Goal: Transaction & Acquisition: Purchase product/service

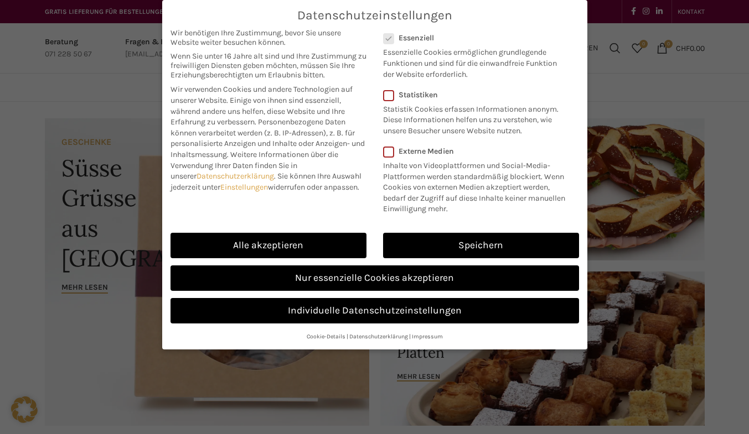
click at [251, 246] on link "Alle akzeptieren" at bounding box center [268, 245] width 196 height 25
checkbox input "true"
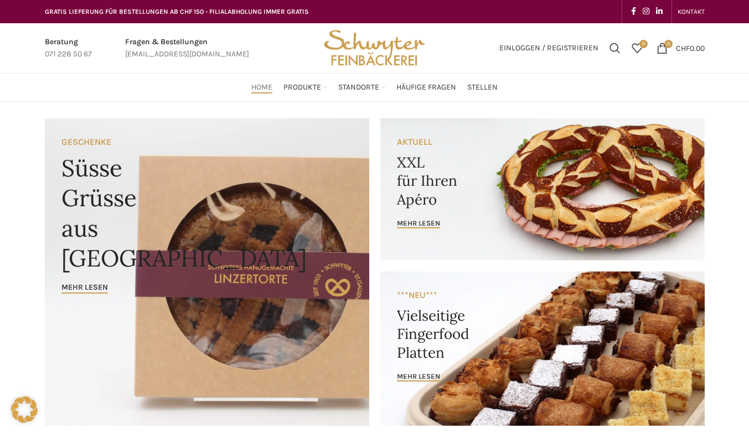
click at [616, 174] on link "Banner link" at bounding box center [542, 189] width 324 height 142
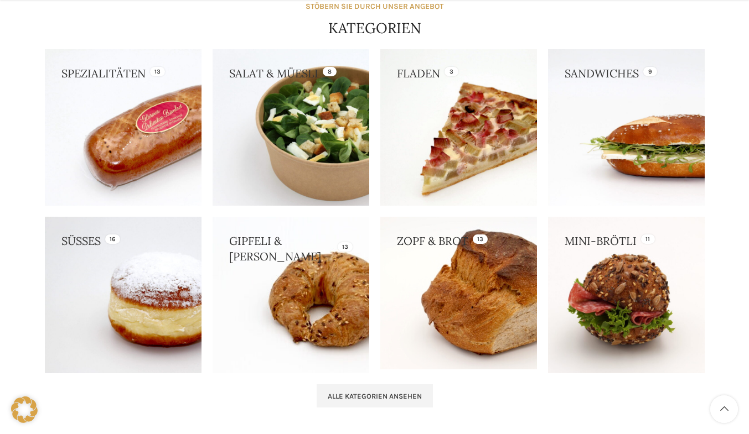
scroll to position [987, 0]
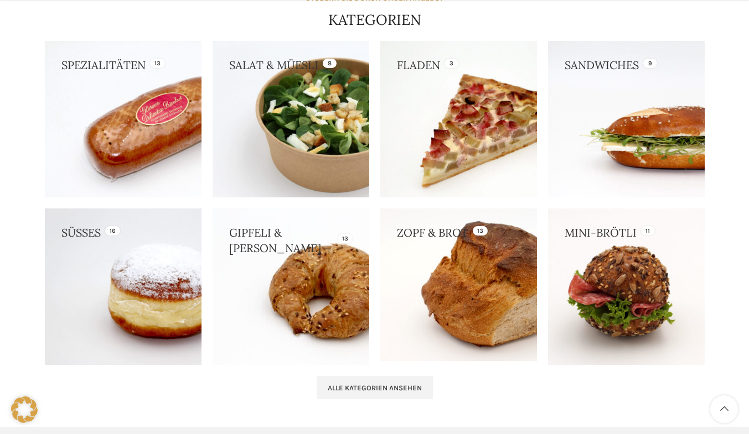
click at [645, 140] on link at bounding box center [626, 119] width 157 height 157
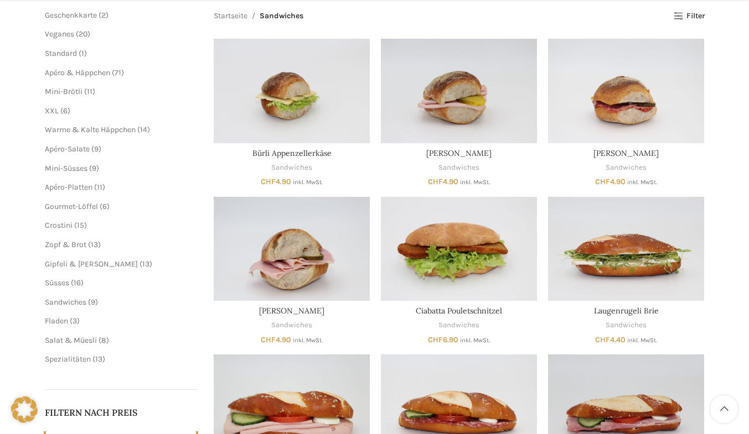
scroll to position [179, 0]
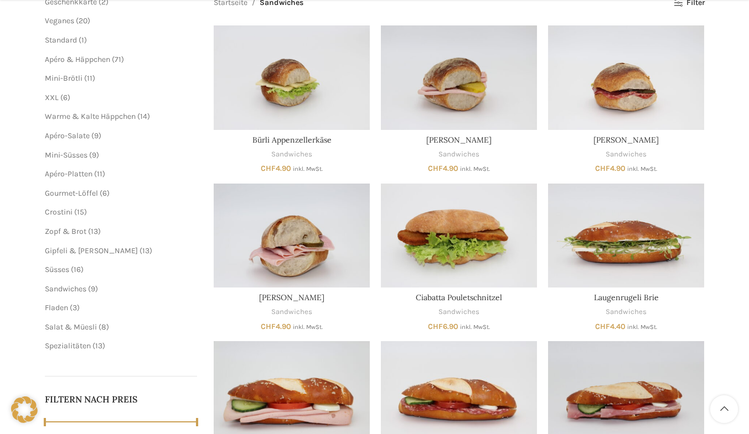
click at [621, 79] on img "Bürli Salami" at bounding box center [626, 77] width 156 height 104
click at [462, 90] on img "Bürli Fleischkäse" at bounding box center [459, 77] width 156 height 104
click at [279, 243] on img "Bürli Schinken" at bounding box center [292, 236] width 156 height 104
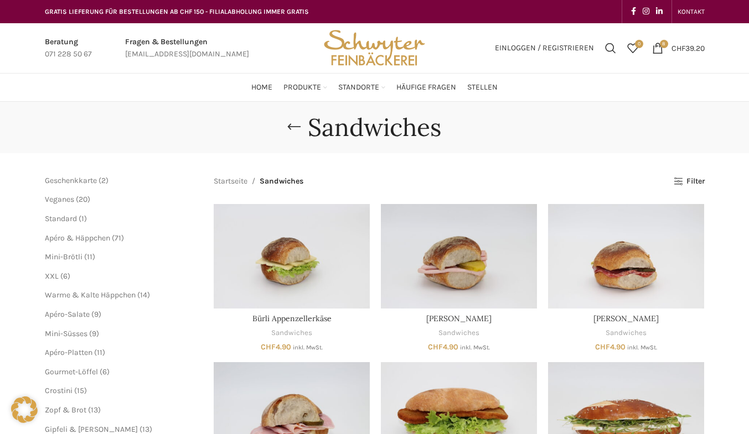
click at [684, 45] on bdi "CHF 39.20" at bounding box center [687, 47] width 33 height 9
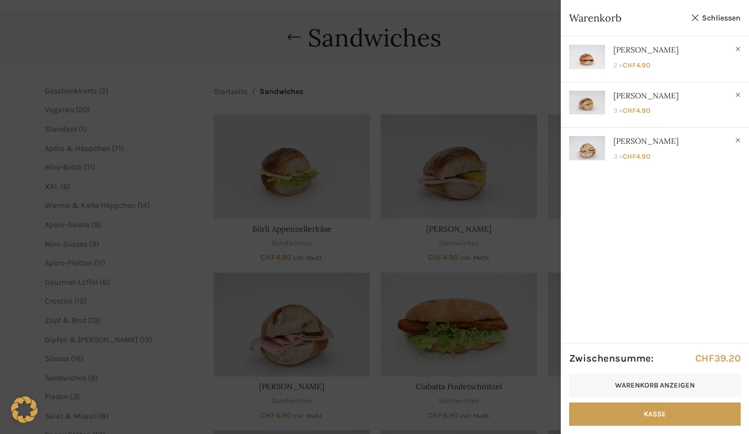
scroll to position [89, 0]
click at [648, 413] on link "Kasse" at bounding box center [655, 414] width 172 height 23
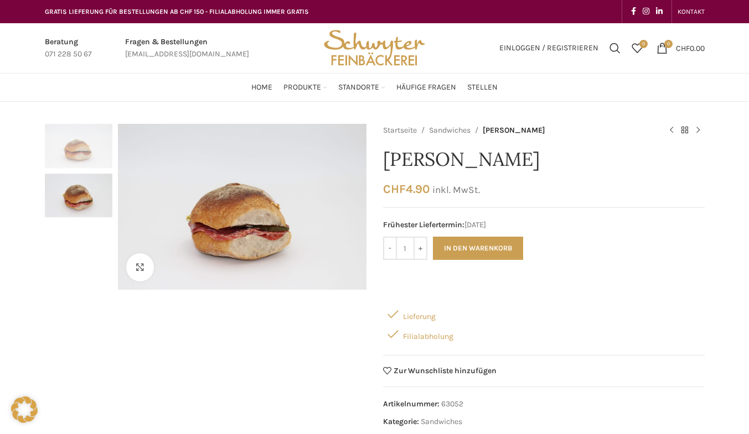
click at [422, 255] on input "+" at bounding box center [420, 248] width 14 height 23
type input "2"
click at [473, 247] on button "In den Warenkorb" at bounding box center [478, 248] width 90 height 23
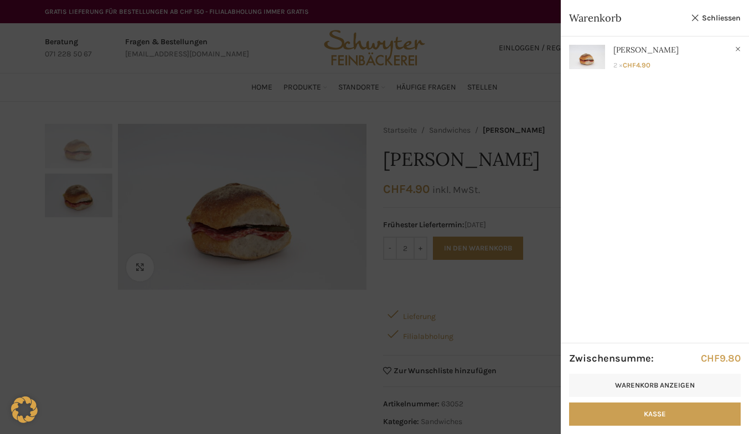
click at [674, 386] on link "Warenkorb anzeigen" at bounding box center [655, 385] width 172 height 23
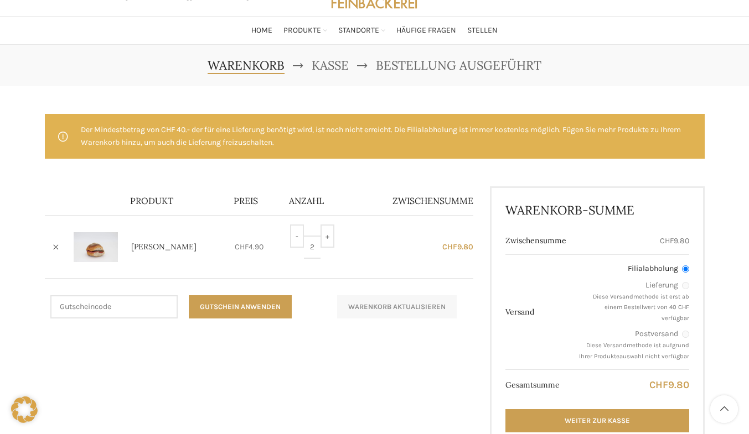
scroll to position [62, 0]
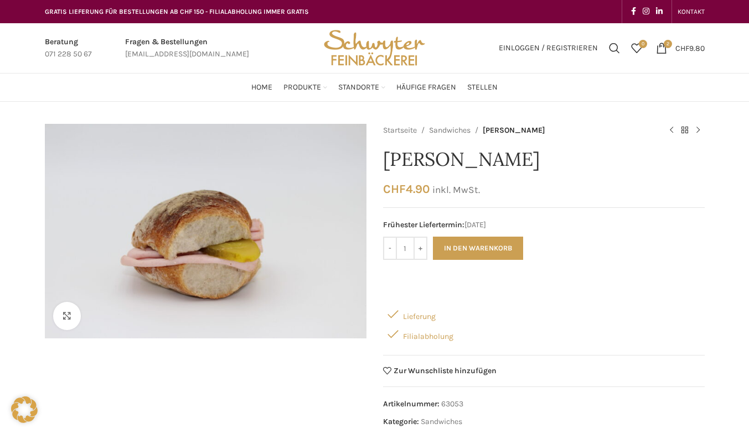
click at [416, 249] on input "+" at bounding box center [420, 248] width 14 height 23
type input "3"
click at [468, 251] on button "In den Warenkorb" at bounding box center [478, 248] width 90 height 23
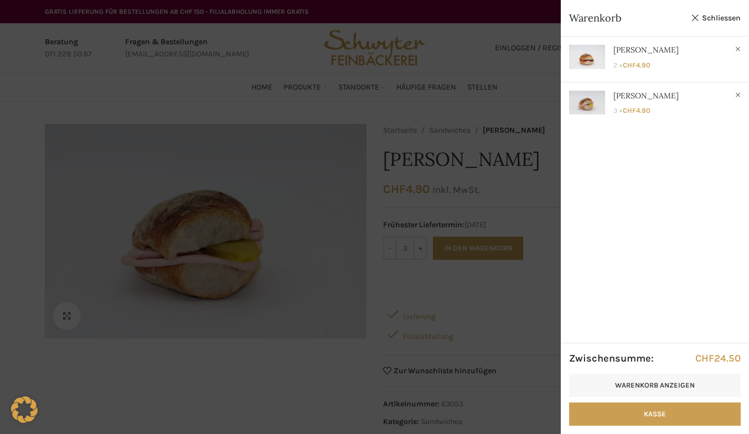
click at [599, 20] on span "Warenkorb" at bounding box center [627, 18] width 116 height 14
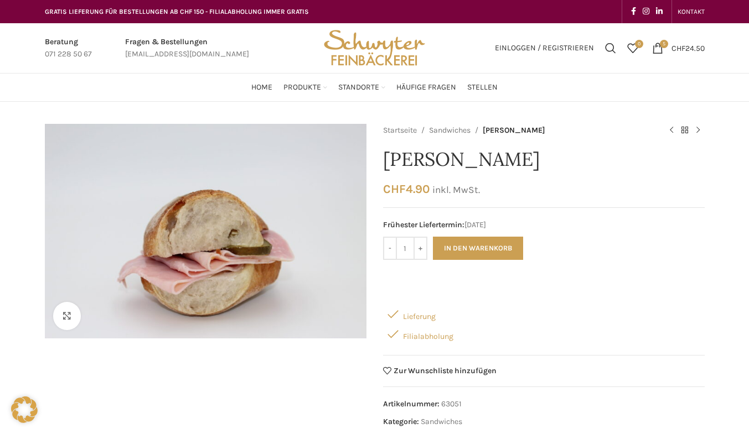
click at [419, 257] on input "+" at bounding box center [420, 248] width 14 height 23
click at [389, 252] on input "-" at bounding box center [390, 248] width 14 height 23
type input "3"
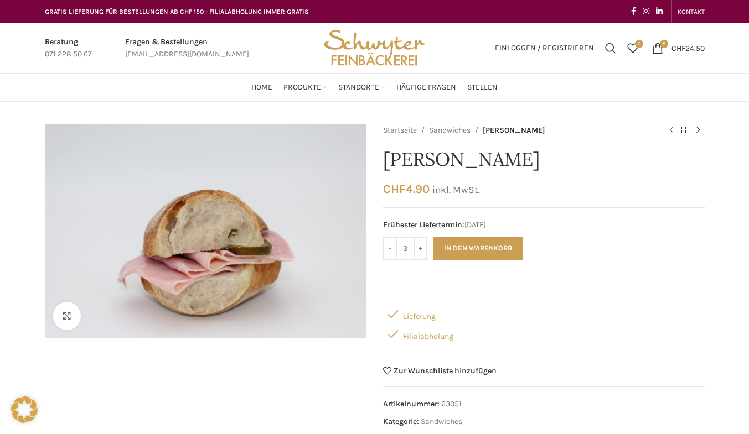
click at [469, 254] on button "In den Warenkorb" at bounding box center [478, 248] width 90 height 23
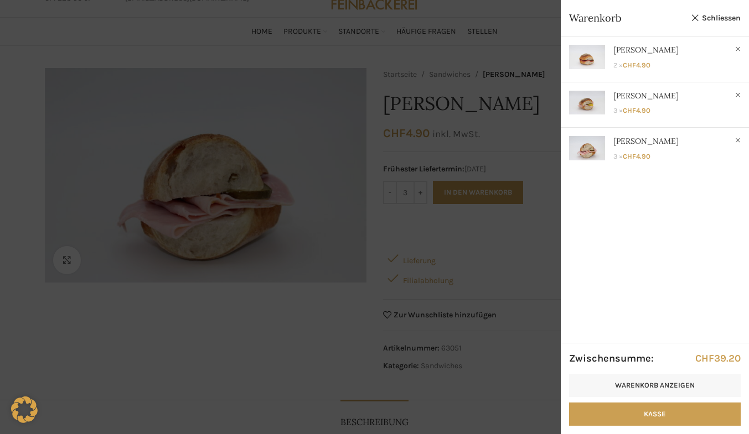
scroll to position [58, 0]
click at [596, 153] on link "Anzeigen" at bounding box center [655, 148] width 188 height 40
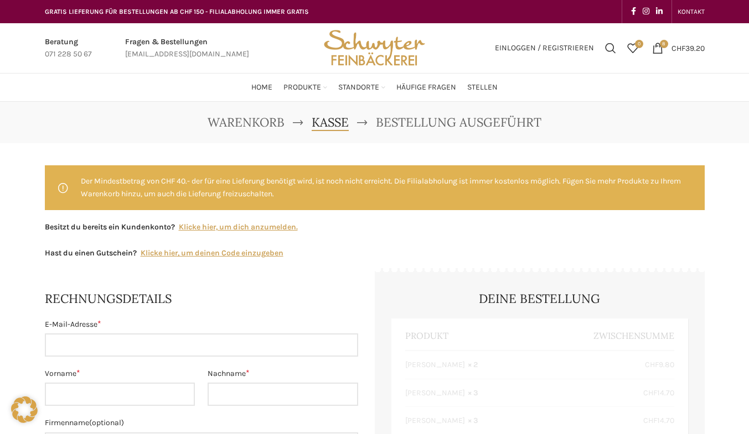
select select "SG"
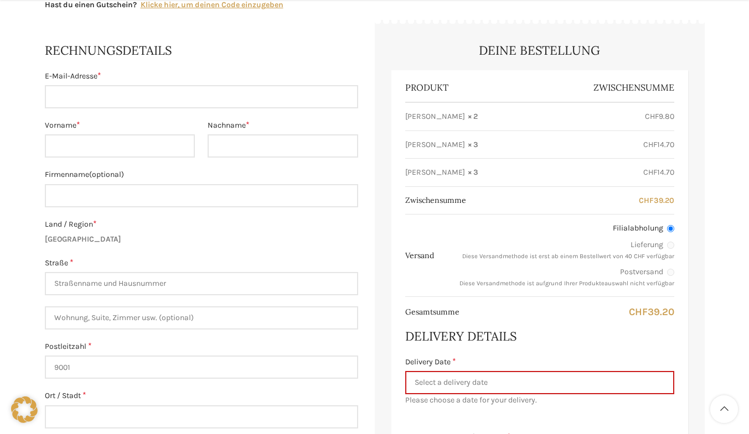
scroll to position [255, 0]
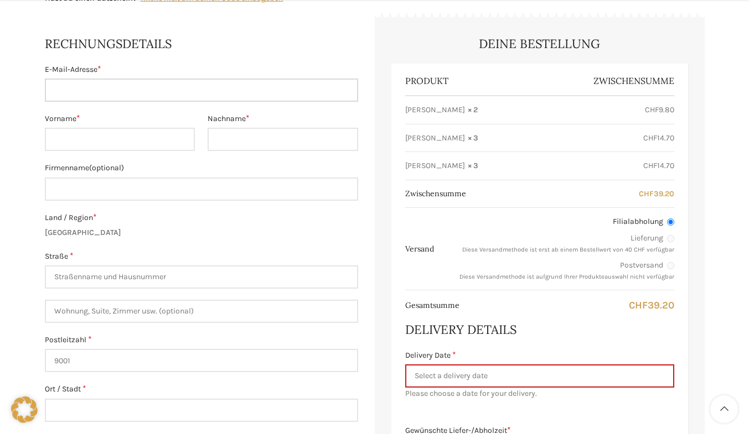
click at [105, 86] on input "E-Mail-Adresse *" at bounding box center [201, 90] width 313 height 23
click at [274, 370] on input "9001" at bounding box center [201, 360] width 313 height 23
click at [118, 96] on input "fam.suhner@" at bounding box center [201, 90] width 313 height 23
type input "[EMAIL_ADDRESS][DOMAIN_NAME]"
click at [109, 142] on input "Vorname *" at bounding box center [120, 139] width 151 height 23
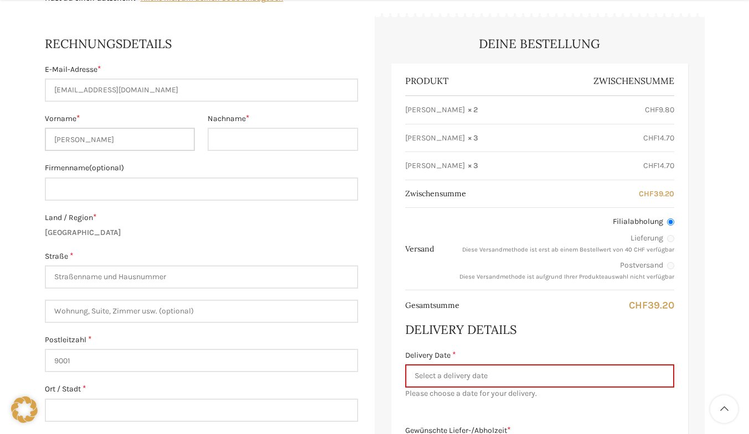
type input "Patrick"
click at [229, 139] on input "Nachname *" at bounding box center [282, 139] width 151 height 23
type input "Suhner"
click at [152, 273] on input "Straße *" at bounding box center [201, 277] width 313 height 23
type input "[STREET_ADDRESS]"
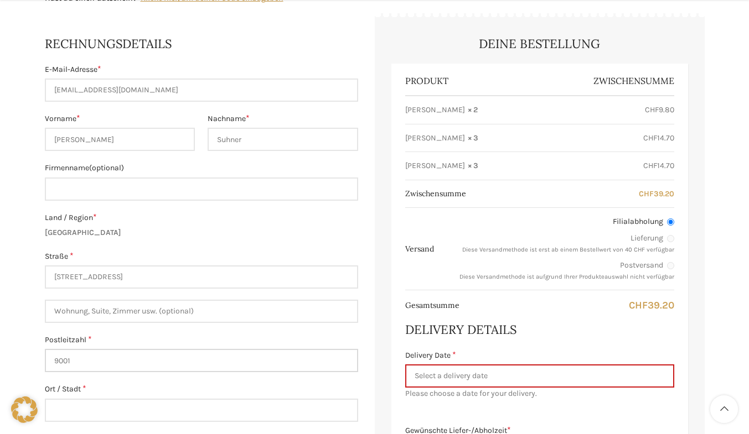
click at [98, 355] on input "9001" at bounding box center [201, 360] width 313 height 23
type input "9"
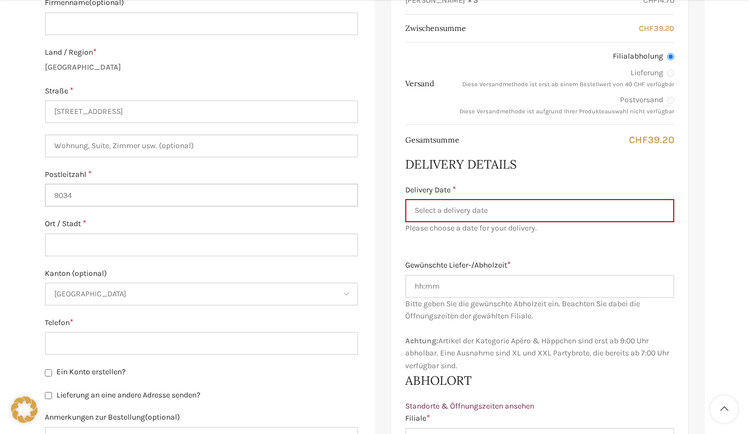
scroll to position [432, 0]
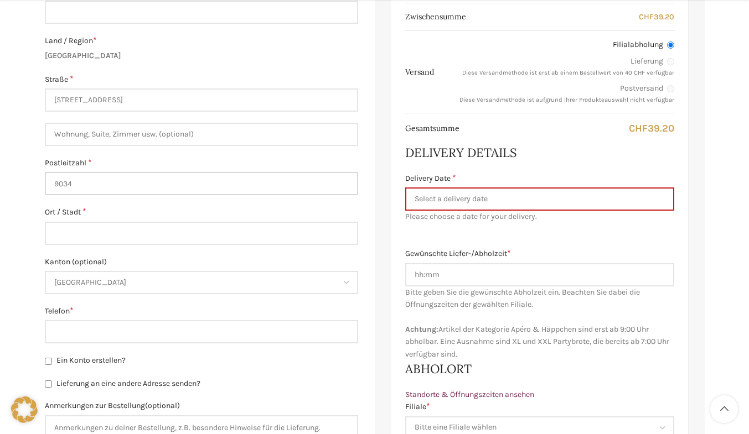
type input "9034"
click at [100, 230] on input "Ort / Stadt *" at bounding box center [201, 233] width 313 height 23
type input "Eggersriet"
click at [75, 333] on input "Telefon *" at bounding box center [201, 331] width 313 height 23
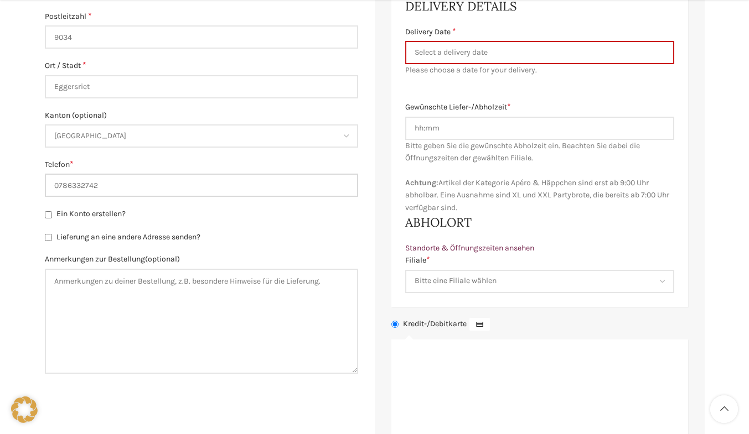
scroll to position [583, 0]
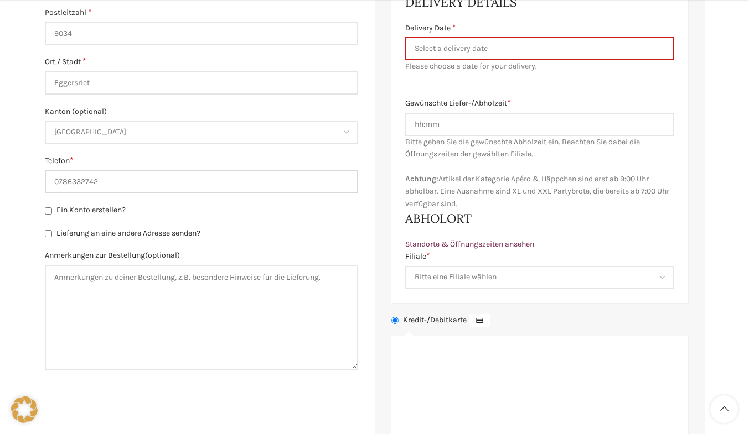
type input "0786332742"
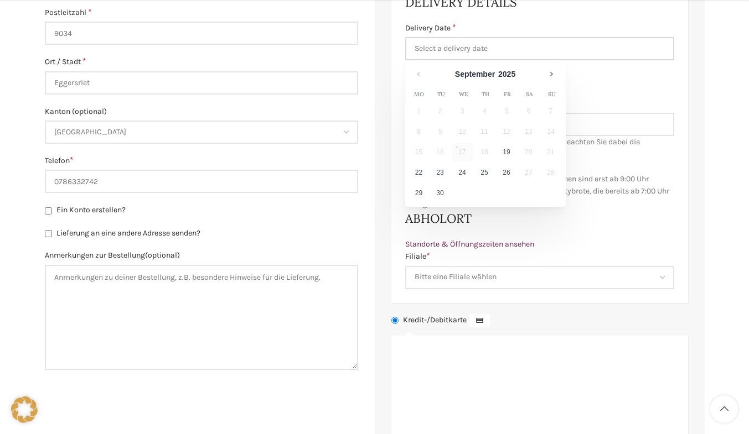
click at [513, 48] on input "Delivery Date *" at bounding box center [539, 48] width 269 height 23
click at [505, 155] on link "19" at bounding box center [506, 152] width 20 height 19
type input "[DATE]"
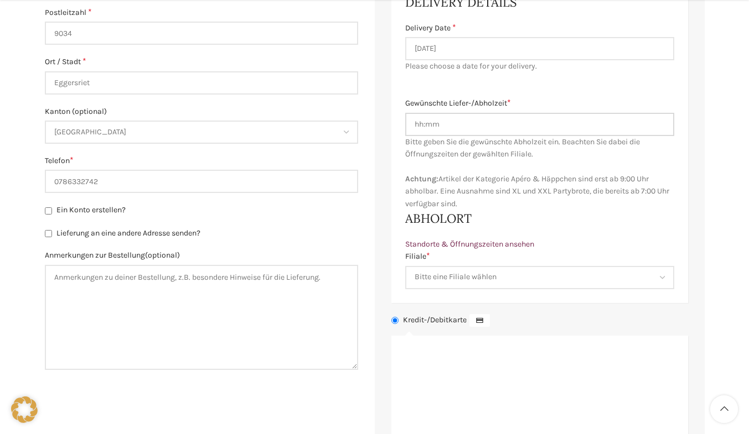
click at [450, 118] on input "Gewünschte Liefer-/Abholzeit *" at bounding box center [539, 124] width 269 height 23
type input "0615"
click at [663, 273] on select "Bitte eine Filiale wählen Backstube Schuppis Neugasse Lindenpark Bahnhof St. Ga…" at bounding box center [539, 277] width 269 height 23
click at [405, 266] on select "Bitte eine Filiale wählen Backstube Schuppis Neugasse Lindenpark Bahnhof St. Ga…" at bounding box center [539, 277] width 269 height 23
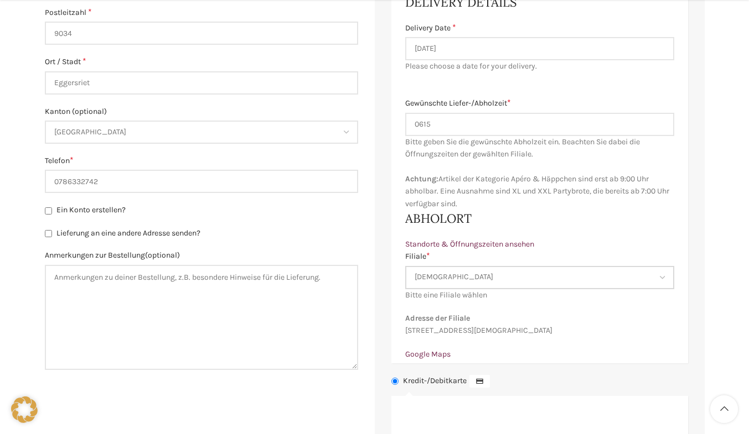
click at [611, 279] on select "Bitte eine Filiale wählen Backstube Schuppis Neugasse Lindenpark Bahnhof St. Ga…" at bounding box center [539, 277] width 269 height 23
select select "11688"
click at [405, 266] on select "Bitte eine Filiale wählen Backstube Schuppis Neugasse Lindenpark Bahnhof St. Ga…" at bounding box center [539, 277] width 269 height 23
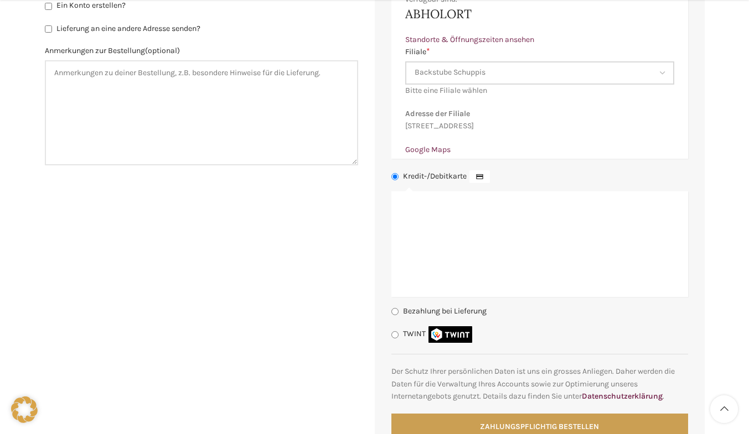
scroll to position [793, 0]
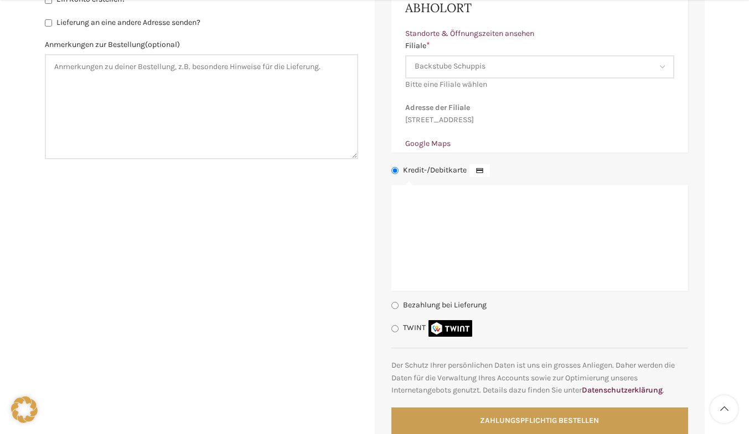
click at [391, 174] on input "Kredit-/Debitkarte" at bounding box center [394, 170] width 7 height 7
click at [395, 174] on input "Kredit-/Debitkarte" at bounding box center [394, 170] width 7 height 7
click at [394, 309] on input "Bezahlung bei Lieferung" at bounding box center [394, 305] width 7 height 7
radio input "true"
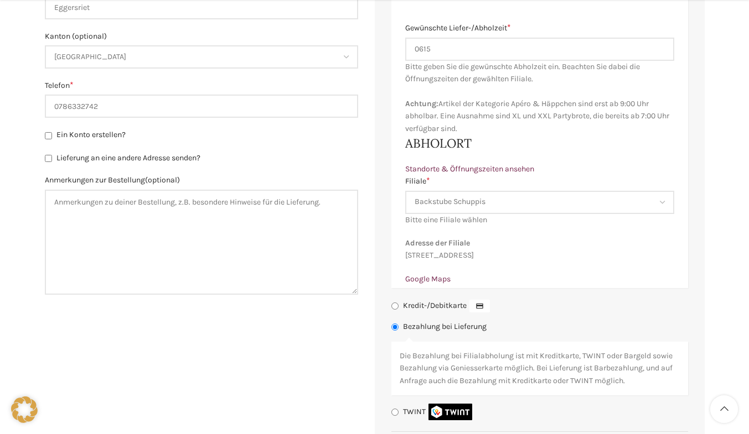
scroll to position [659, 0]
click at [526, 168] on link "Standorte & Öffnungszeiten ansehen" at bounding box center [469, 167] width 129 height 9
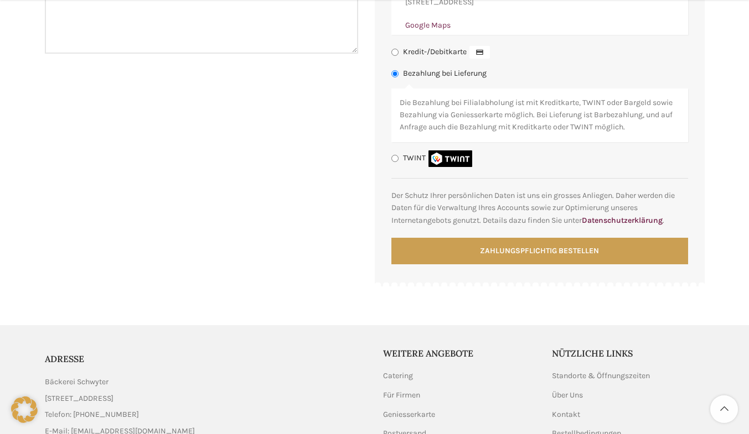
scroll to position [901, 0]
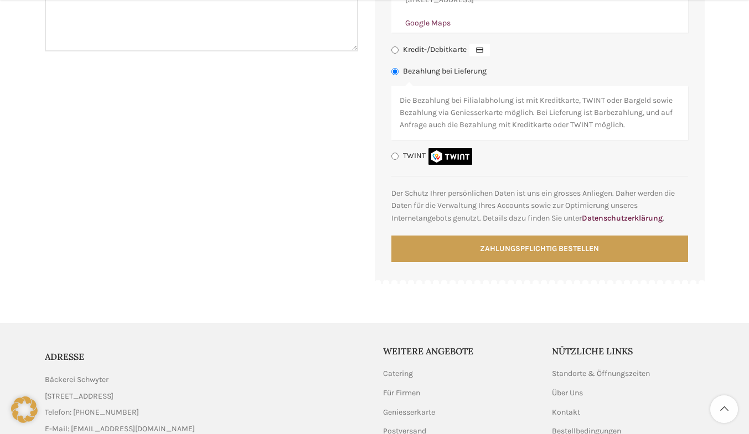
click at [558, 262] on button "Zahlungspflichtig bestellen" at bounding box center [539, 249] width 297 height 27
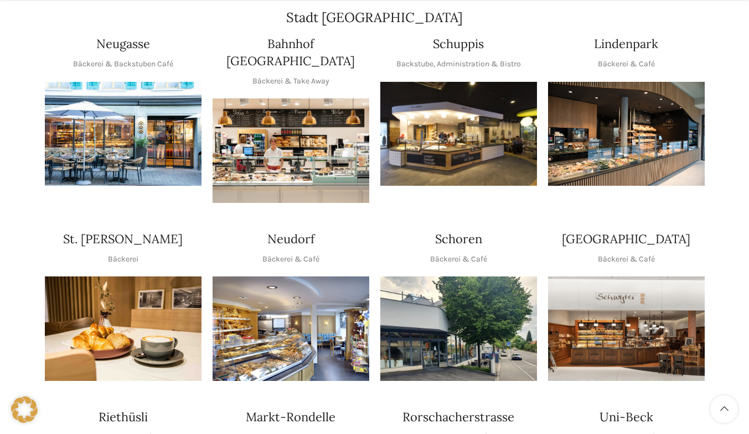
scroll to position [237, 0]
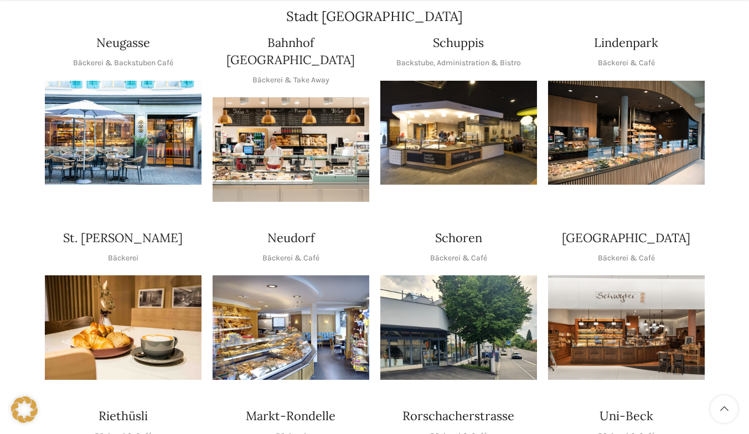
click at [450, 160] on img "1 / 1" at bounding box center [458, 133] width 157 height 105
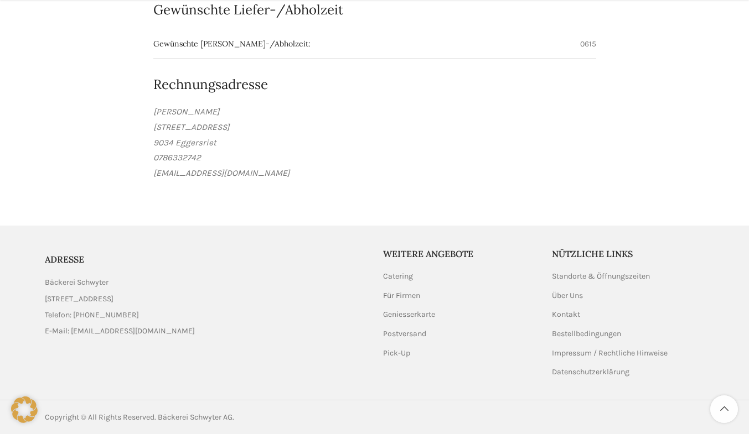
scroll to position [803, 0]
